Goal: Connect with others: Connect with others

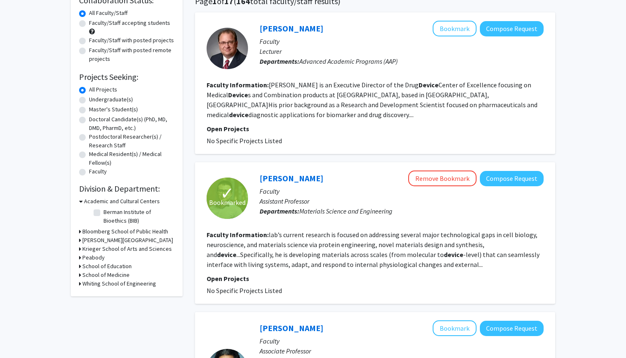
scroll to position [56, 0]
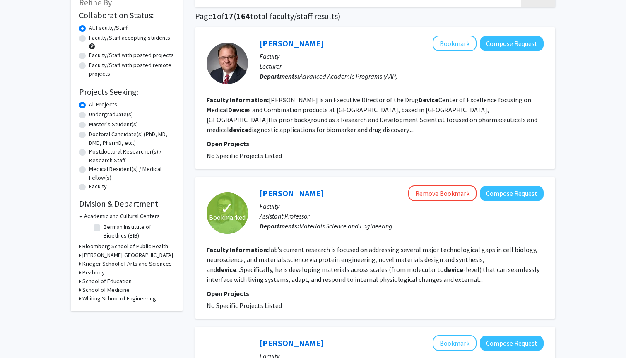
click at [113, 290] on h3 "School of Medicine" at bounding box center [105, 289] width 47 height 9
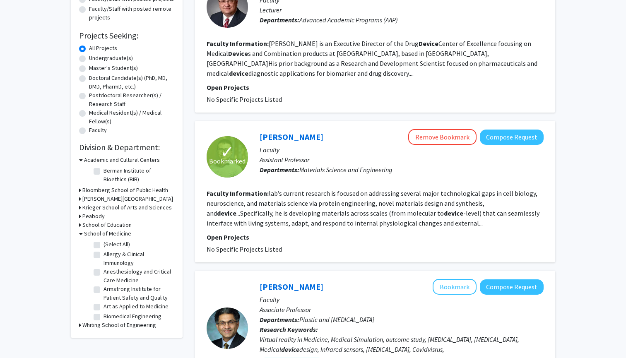
scroll to position [122, 0]
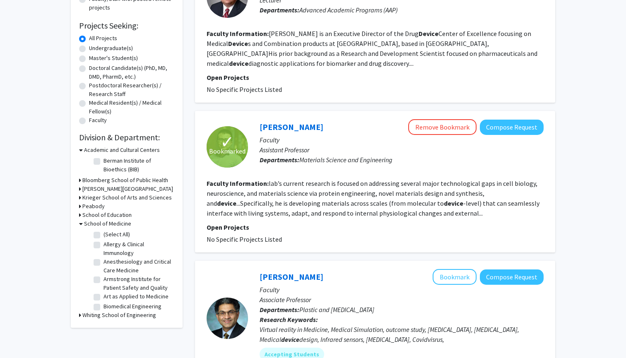
click at [103, 238] on label "(Select All)" at bounding box center [116, 234] width 26 height 9
click at [103, 235] on input "(Select All)" at bounding box center [105, 232] width 5 height 5
checkbox input "true"
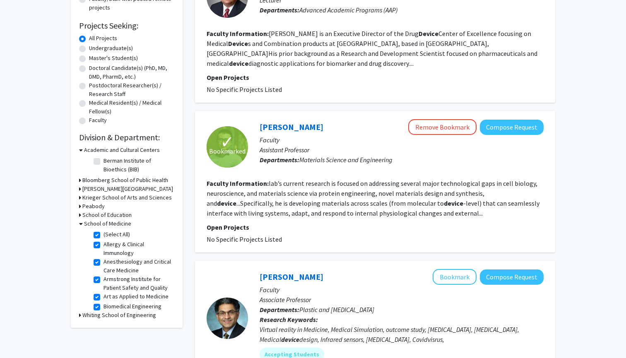
checkbox input "true"
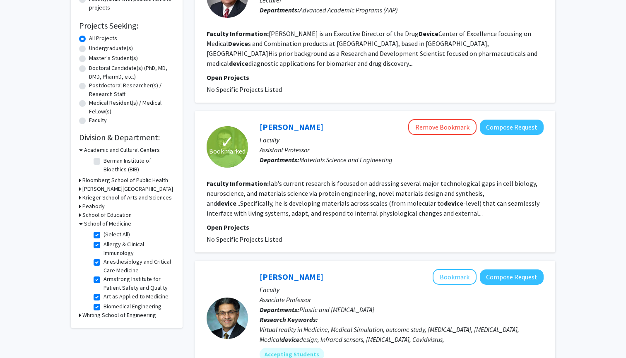
checkbox input "true"
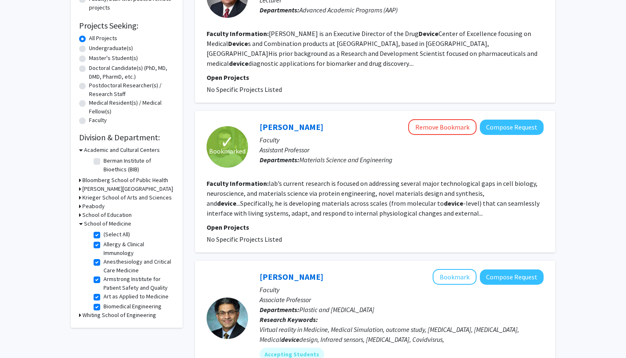
checkbox input "true"
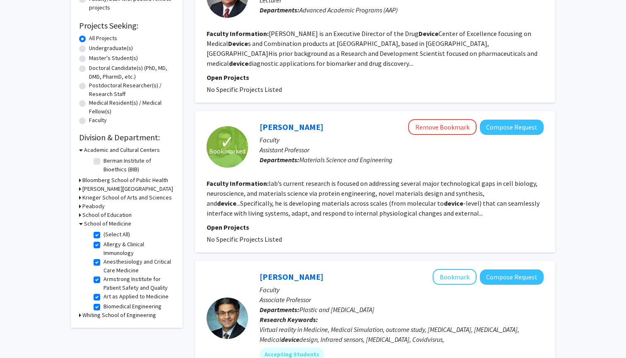
checkbox input "true"
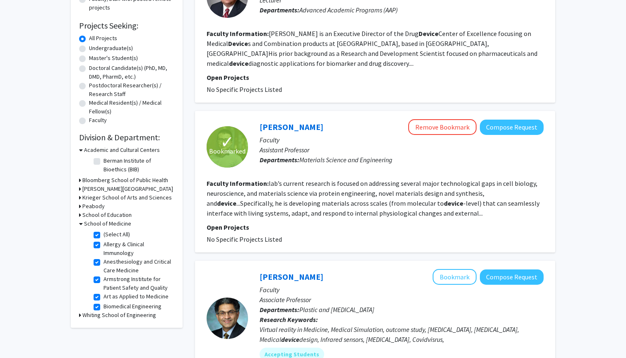
checkbox input "true"
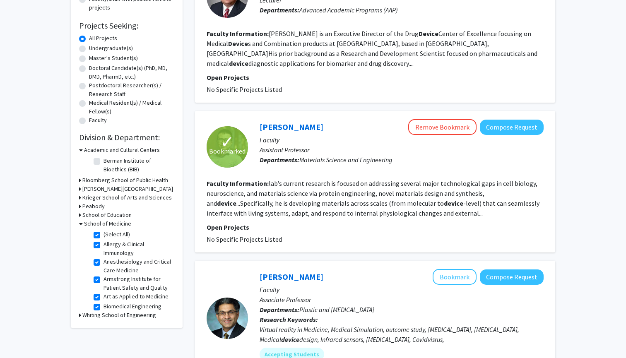
checkbox input "true"
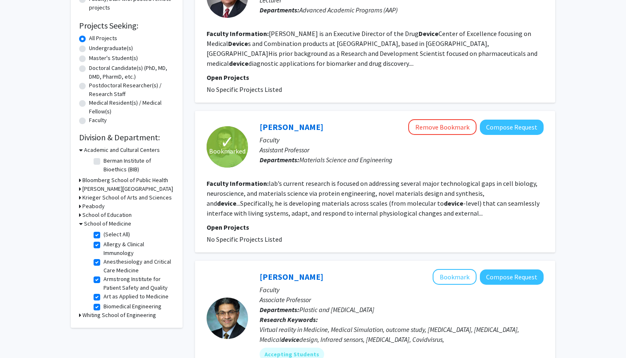
checkbox input "true"
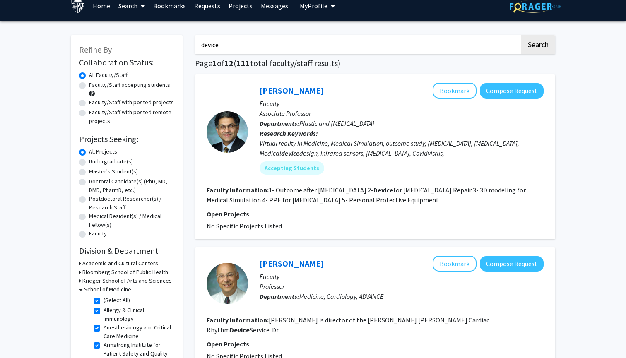
scroll to position [9, 0]
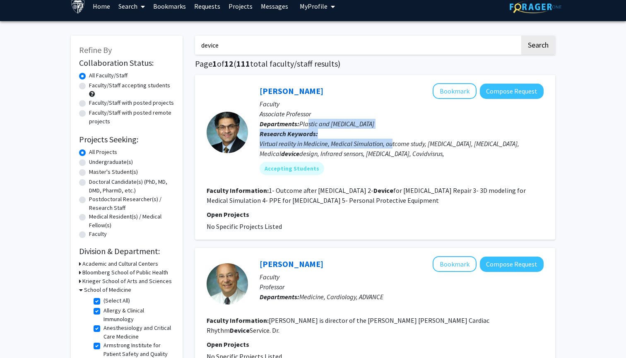
drag, startPoint x: 308, startPoint y: 127, endPoint x: 393, endPoint y: 148, distance: 87.2
click at [393, 148] on div "Hooman Soltanian Bookmark Compose Request Faculty Associate Professor Departmen…" at bounding box center [395, 132] width 295 height 98
click at [393, 148] on div "Virtual reality in Medicine, Medical Simulation, outcome study, Breast cancer, …" at bounding box center [401, 149] width 284 height 20
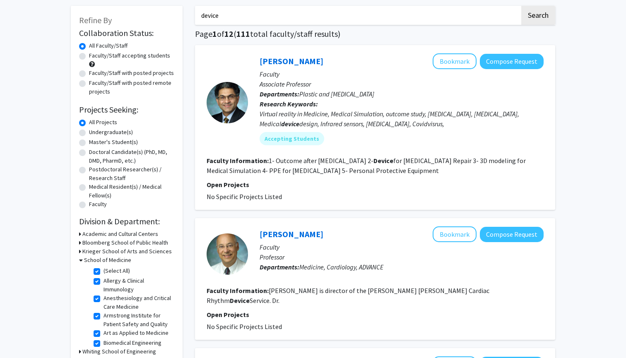
scroll to position [37, 0]
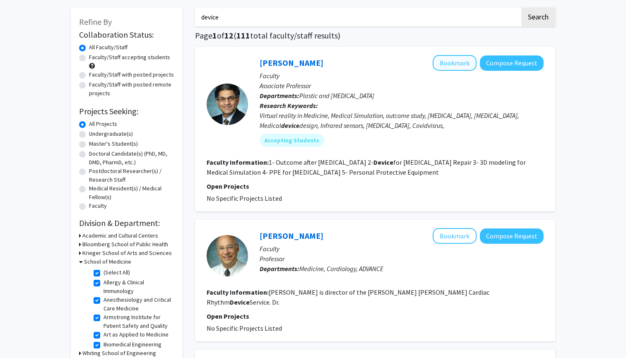
click at [461, 61] on button "Bookmark" at bounding box center [454, 63] width 44 height 16
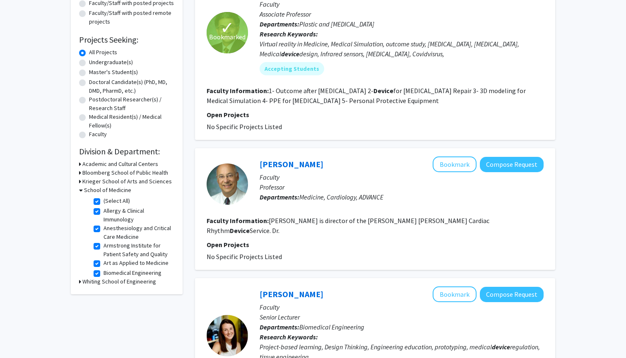
scroll to position [109, 0]
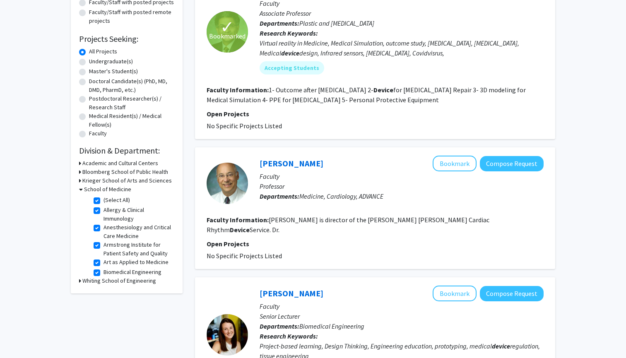
click at [310, 150] on div "Charles Love Bookmark Compose Request Faculty Professor Departments: Medicine, …" at bounding box center [375, 208] width 360 height 122
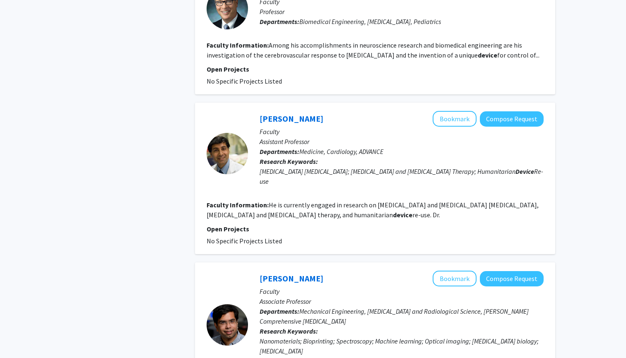
scroll to position [1024, 0]
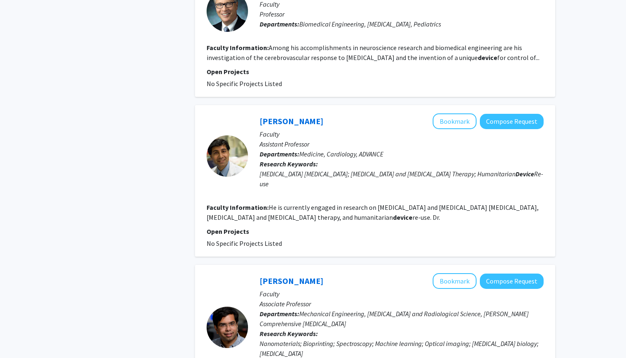
click at [285, 273] on div "Ishan Barman Bookmark Compose Request" at bounding box center [401, 281] width 284 height 16
click at [288, 276] on link "Ishan Barman" at bounding box center [291, 281] width 64 height 10
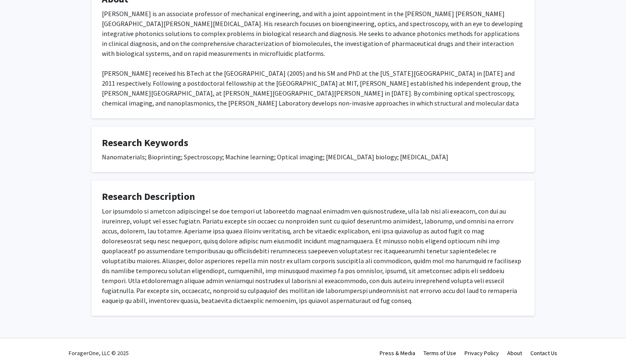
scroll to position [429, 0]
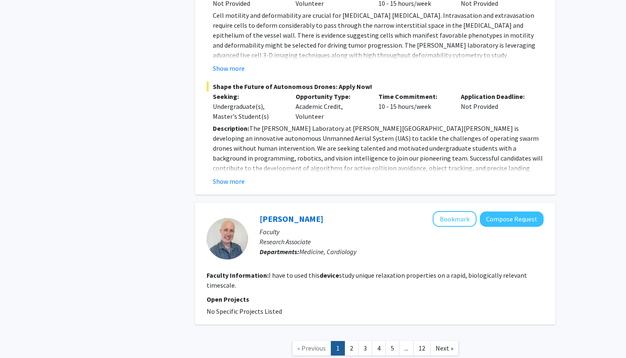
scroll to position [1535, 0]
click at [355, 342] on link "2" at bounding box center [351, 349] width 14 height 14
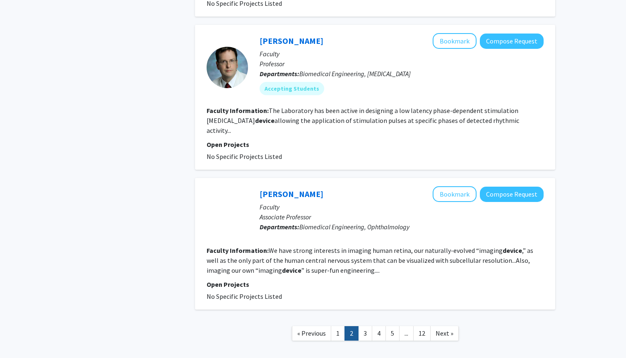
scroll to position [1211, 0]
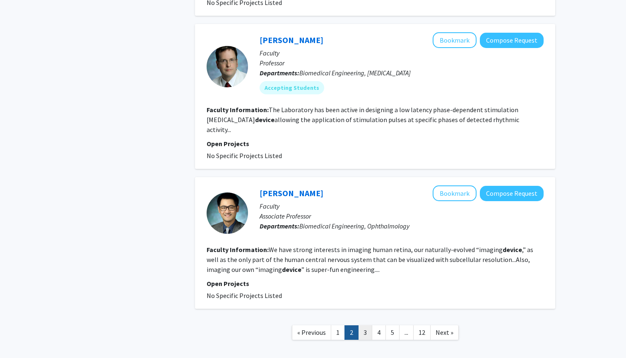
click at [364, 325] on link "3" at bounding box center [365, 332] width 14 height 14
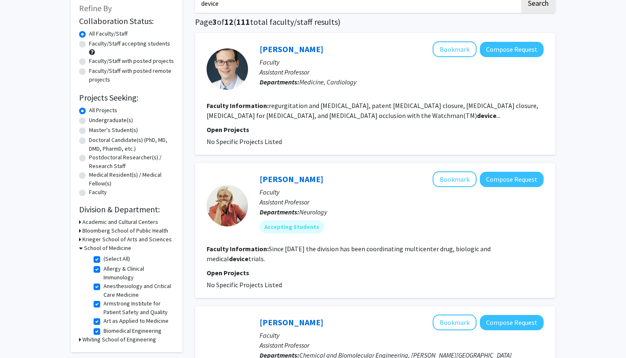
scroll to position [53, 0]
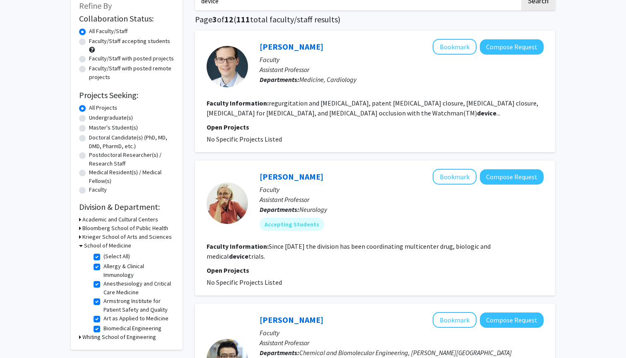
click at [136, 218] on h3 "Academic and Cultural Centers" at bounding box center [120, 219] width 76 height 9
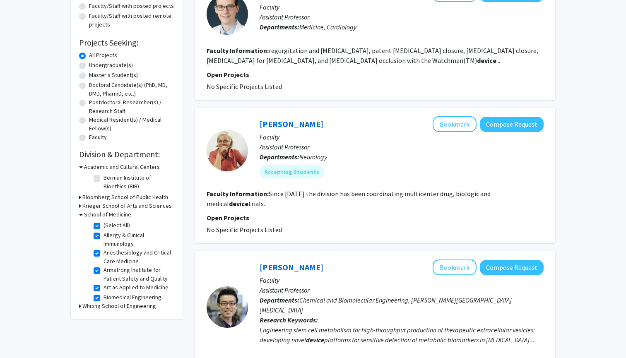
scroll to position [115, 0]
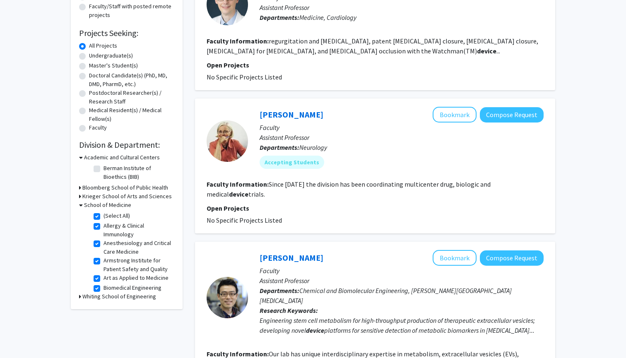
click at [124, 196] on h3 "Krieger School of Arts and Sciences" at bounding box center [126, 196] width 89 height 9
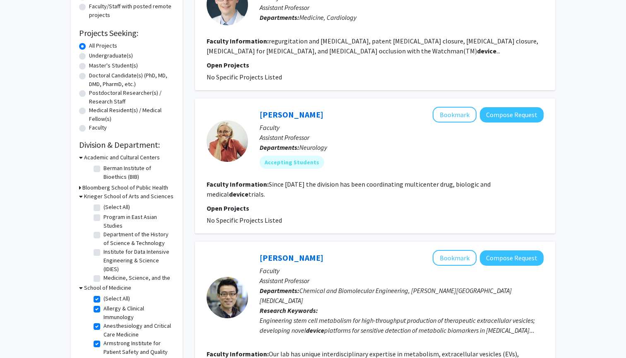
click at [127, 190] on h3 "Bloomberg School of Public Health" at bounding box center [125, 187] width 86 height 9
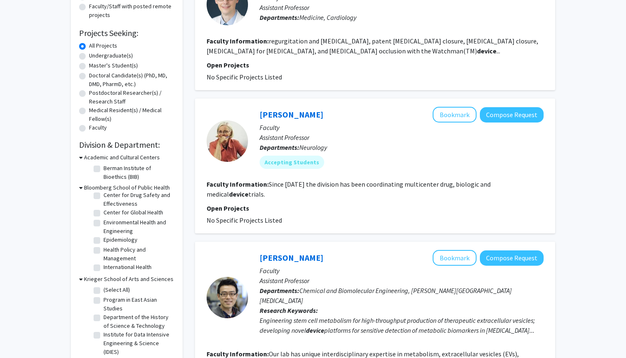
scroll to position [23, 0]
click at [120, 187] on h3 "Bloomberg School of Public Health" at bounding box center [127, 187] width 86 height 9
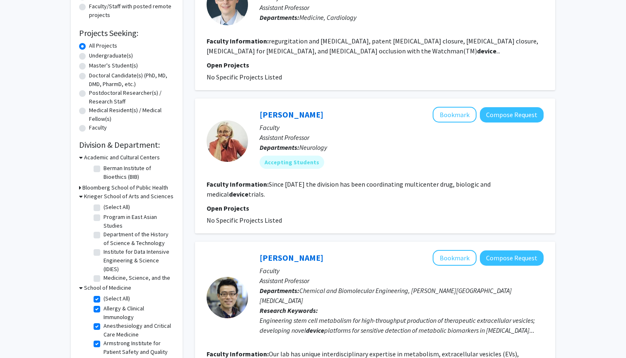
click at [125, 162] on h3 "Academic and Cultural Centers" at bounding box center [122, 157] width 76 height 9
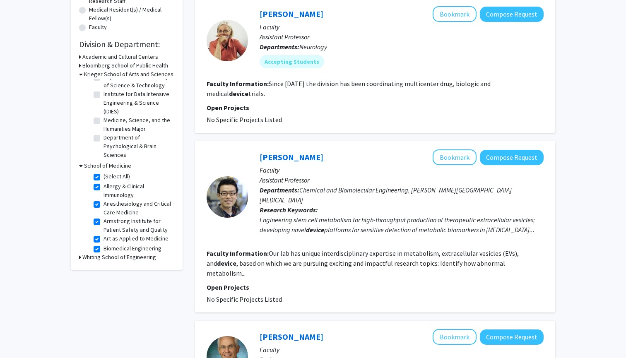
scroll to position [229, 0]
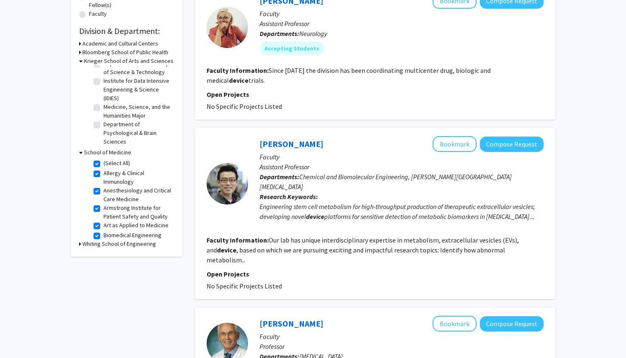
click at [145, 247] on h3 "Whiting School of Engineering" at bounding box center [119, 244] width 74 height 9
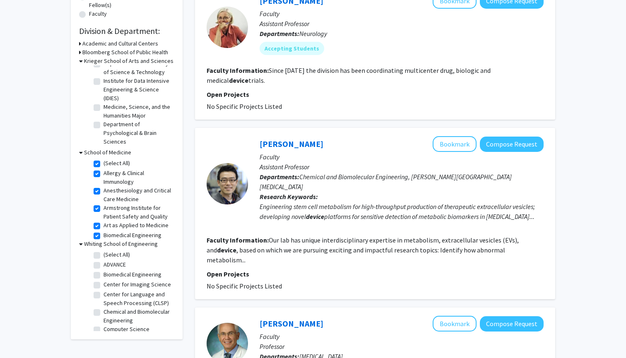
scroll to position [0, 0]
click at [103, 255] on label "(Select All)" at bounding box center [116, 254] width 26 height 9
click at [103, 255] on input "(Select All)" at bounding box center [105, 252] width 5 height 5
checkbox input "true"
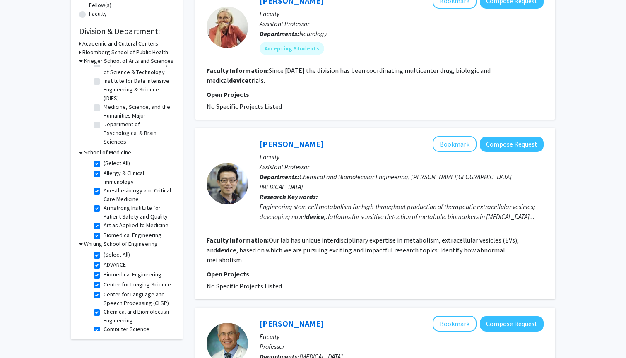
checkbox input "true"
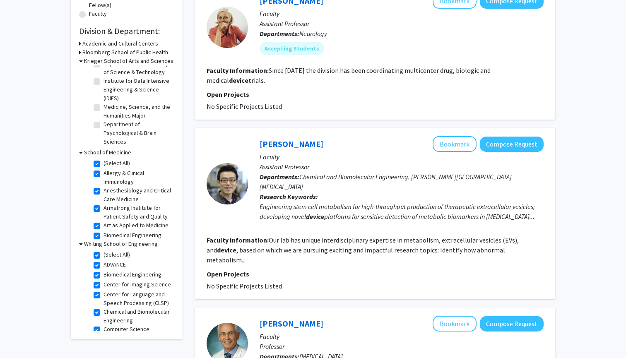
checkbox input "true"
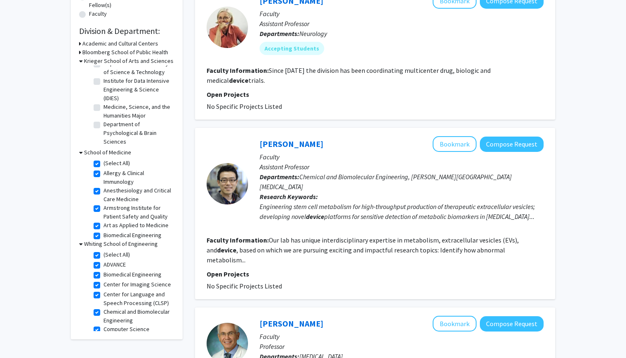
checkbox input "true"
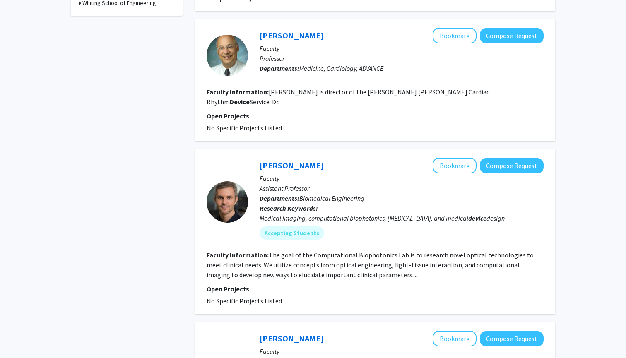
scroll to position [388, 0]
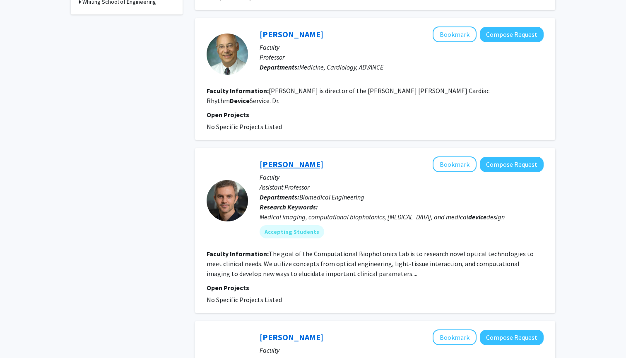
click at [270, 159] on link "Nick Durr" at bounding box center [291, 164] width 64 height 10
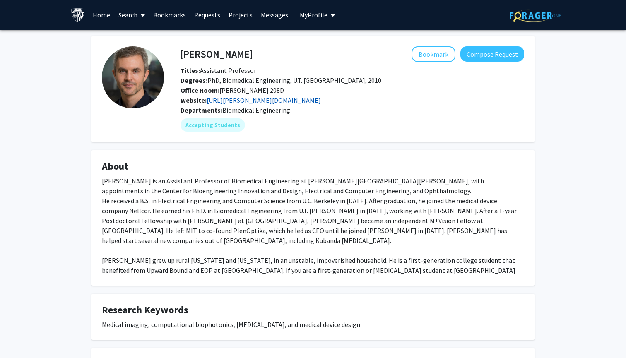
click at [255, 102] on link "http://durr.jhu.edu/" at bounding box center [263, 100] width 114 height 8
click at [506, 51] on button "Compose Request" at bounding box center [492, 53] width 64 height 15
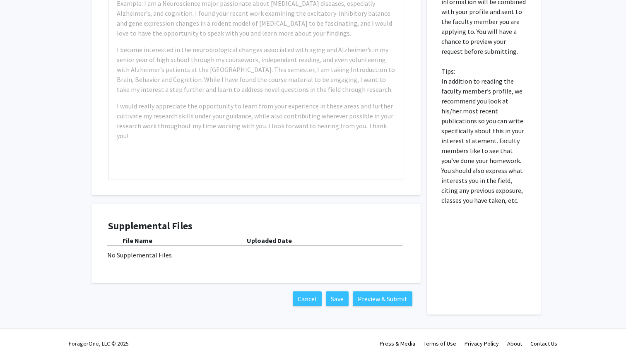
scroll to position [266, 0]
